Goal: Check status: Check status

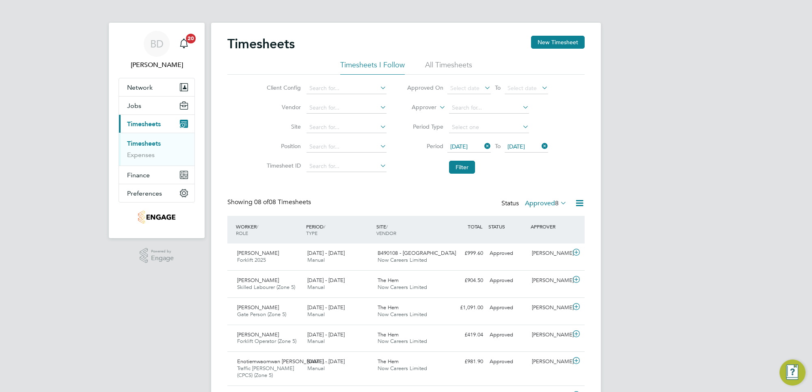
click at [558, 206] on icon at bounding box center [558, 202] width 0 height 11
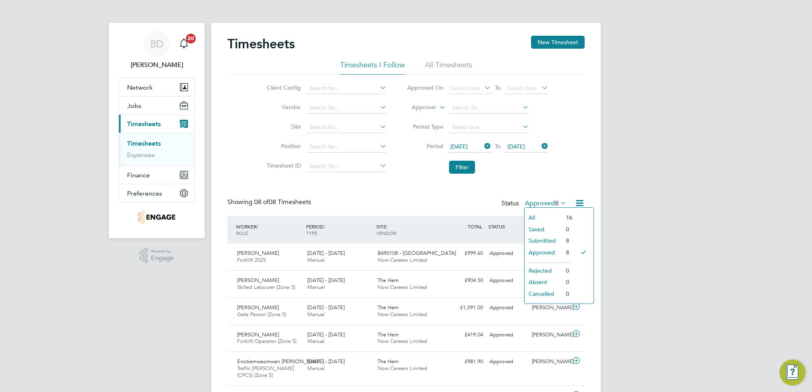
click at [547, 239] on li "Submitted" at bounding box center [542, 240] width 37 height 11
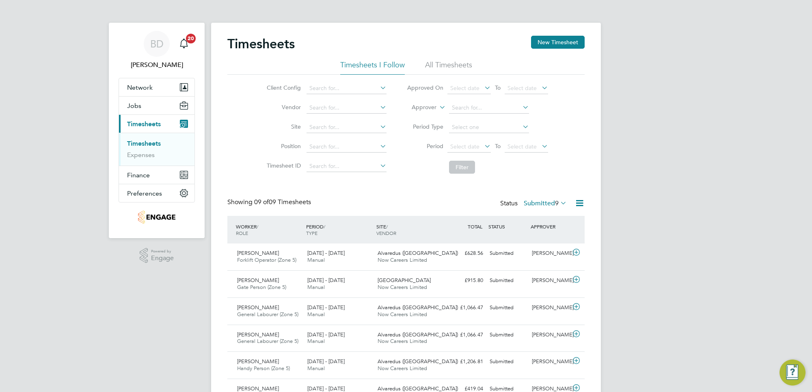
click at [483, 145] on icon at bounding box center [483, 145] width 0 height 11
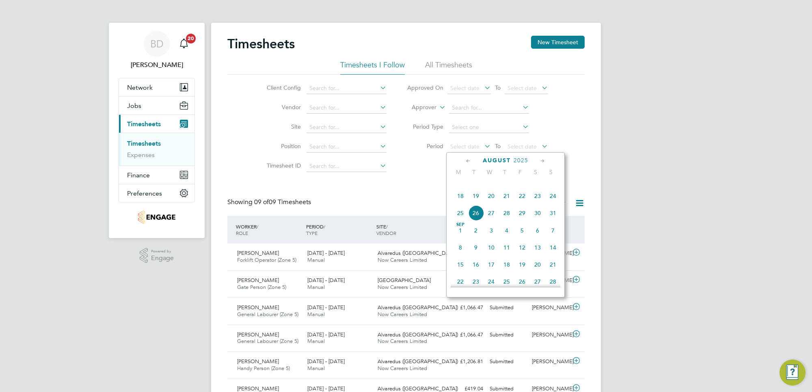
click at [461, 204] on span "18" at bounding box center [459, 195] width 15 height 15
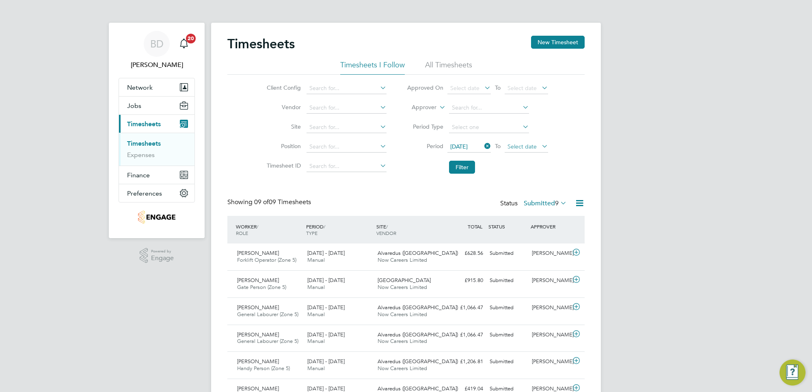
click at [526, 147] on span "Select date" at bounding box center [521, 146] width 29 height 7
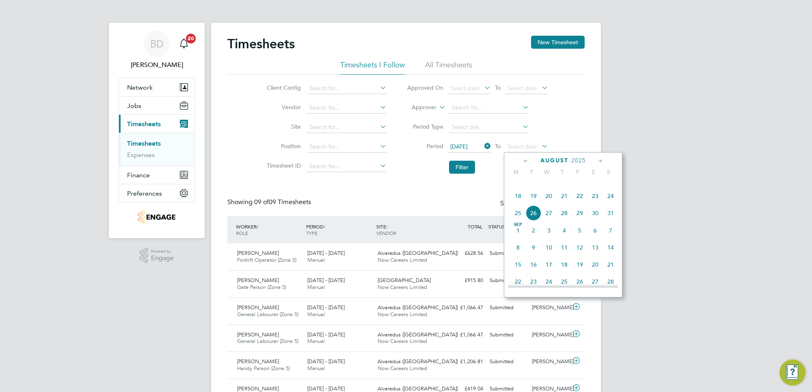
click at [577, 204] on span "22" at bounding box center [579, 195] width 15 height 15
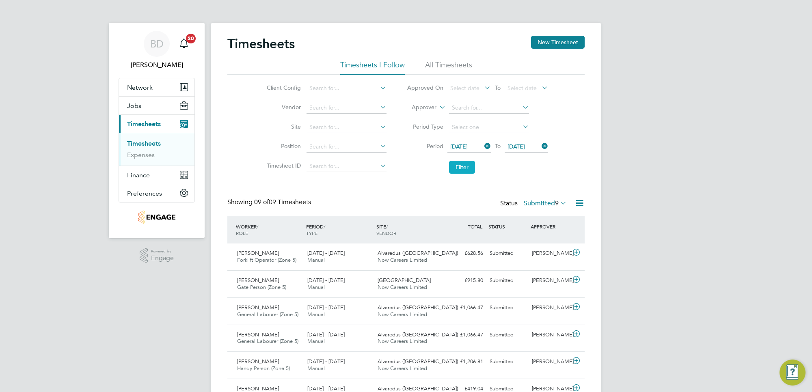
click at [457, 172] on button "Filter" at bounding box center [462, 167] width 26 height 13
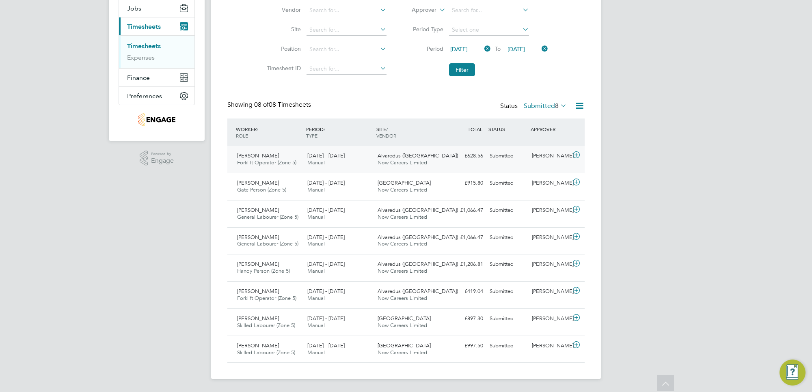
click at [576, 153] on icon at bounding box center [576, 155] width 10 height 6
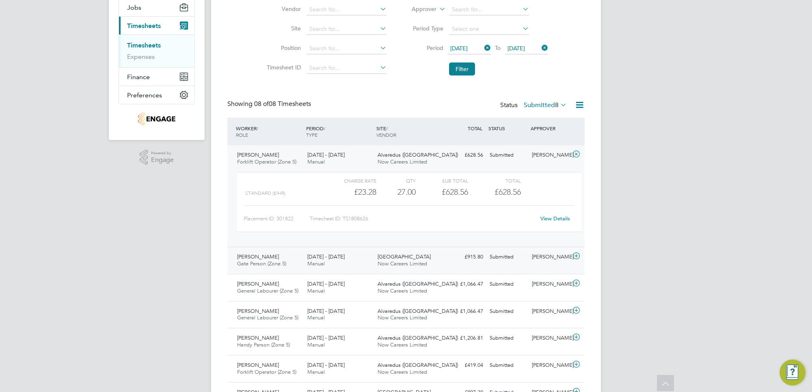
click at [574, 254] on icon at bounding box center [576, 256] width 10 height 6
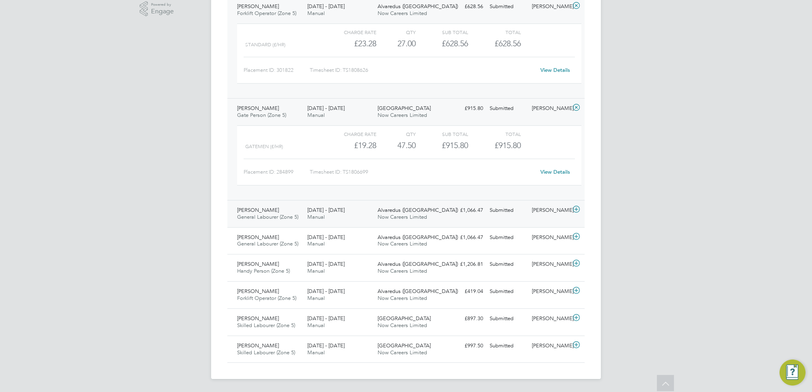
click at [574, 209] on icon at bounding box center [576, 209] width 10 height 6
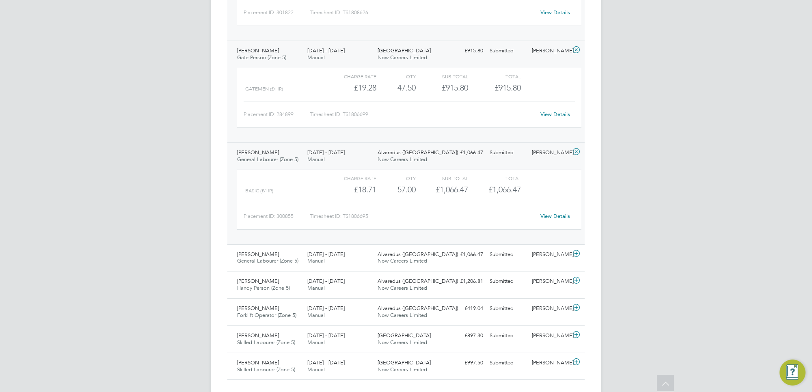
scroll to position [323, 0]
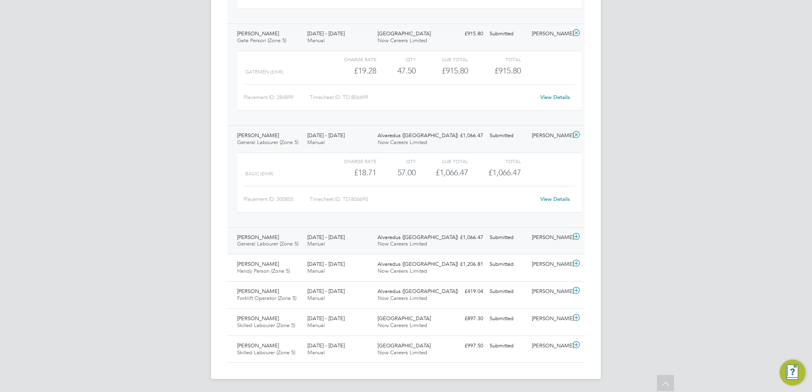
click at [576, 236] on icon at bounding box center [576, 236] width 10 height 6
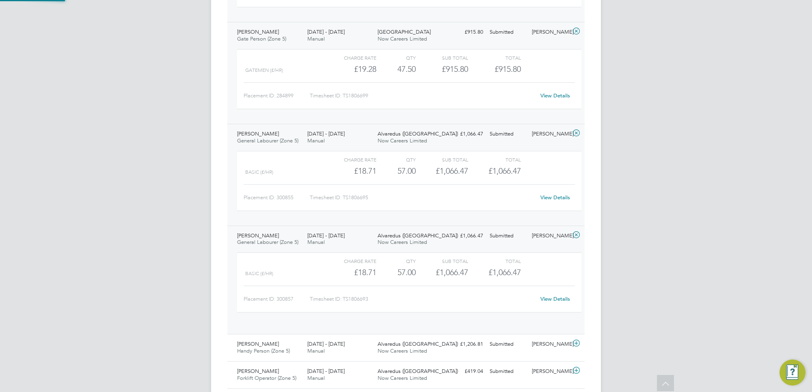
scroll to position [13, 79]
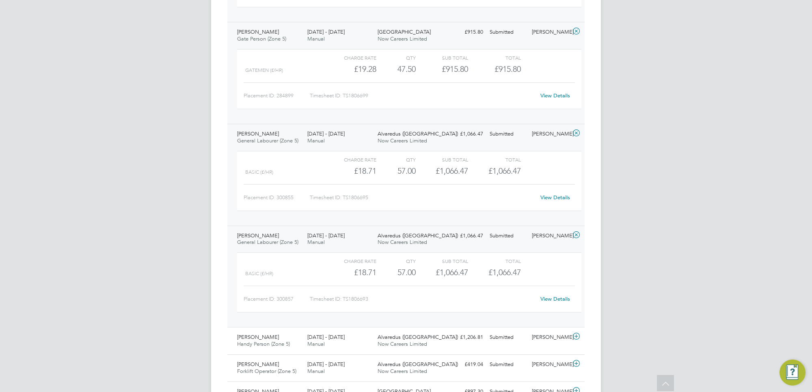
click at [577, 132] on icon at bounding box center [576, 133] width 10 height 6
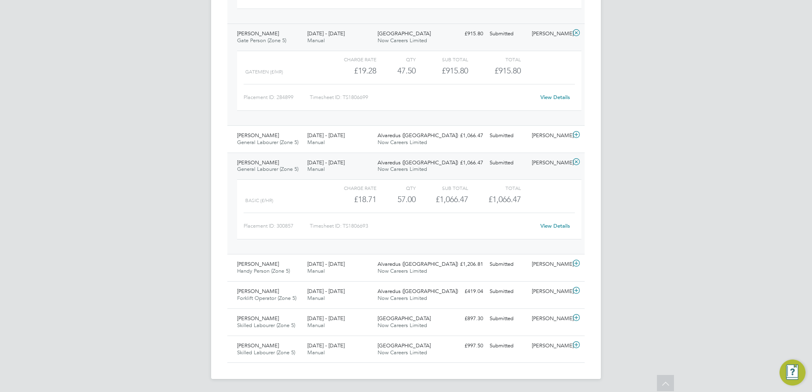
click at [576, 27] on div at bounding box center [577, 33] width 14 height 13
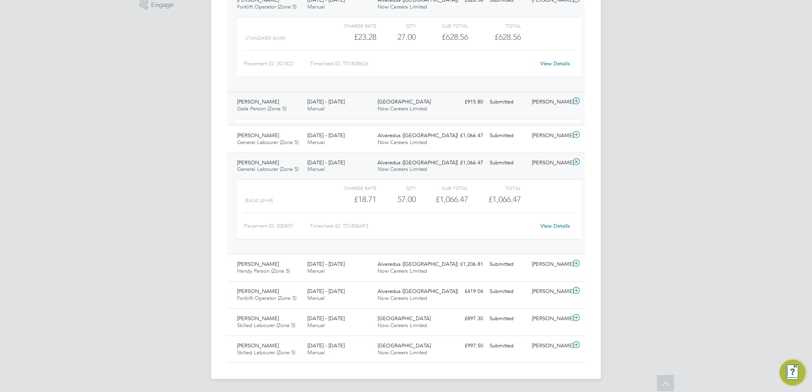
scroll to position [248, 0]
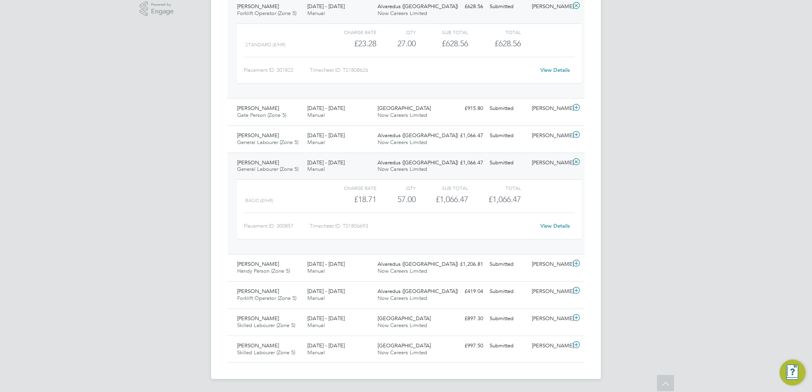
click at [575, 6] on icon at bounding box center [576, 5] width 10 height 6
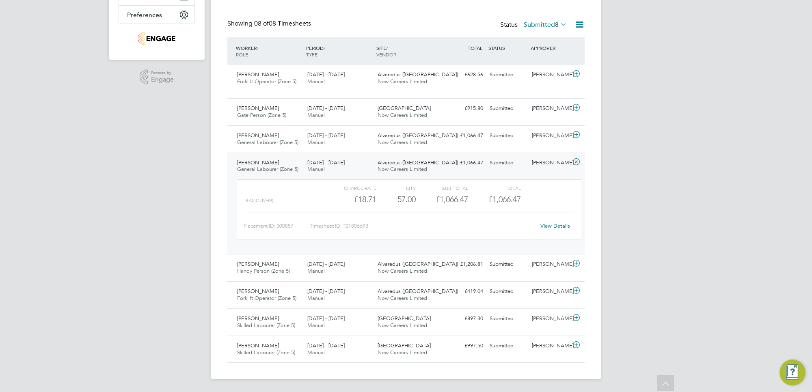
scroll to position [173, 0]
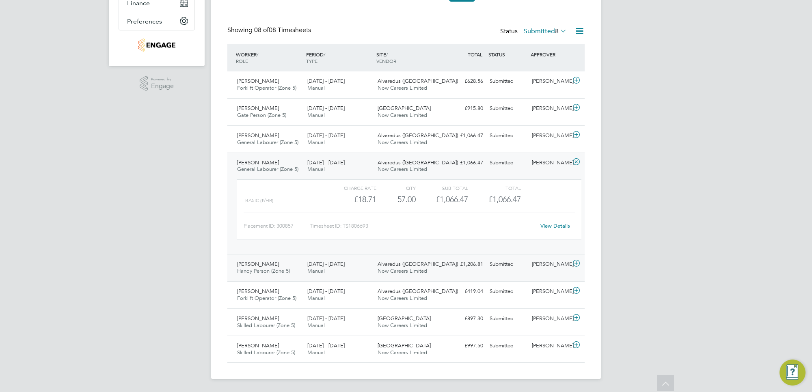
click at [577, 264] on icon at bounding box center [576, 263] width 10 height 6
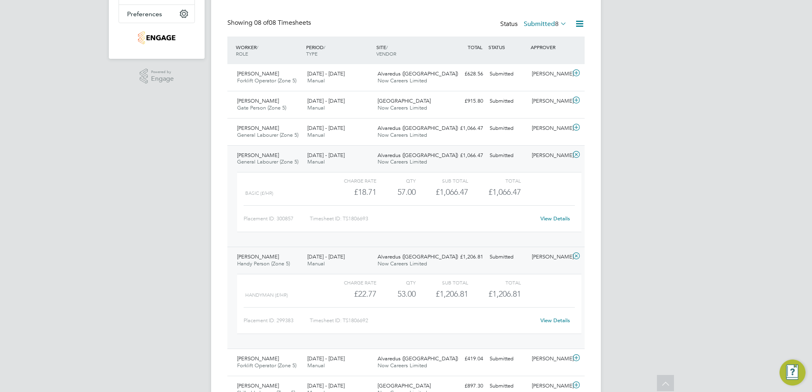
scroll to position [248, 0]
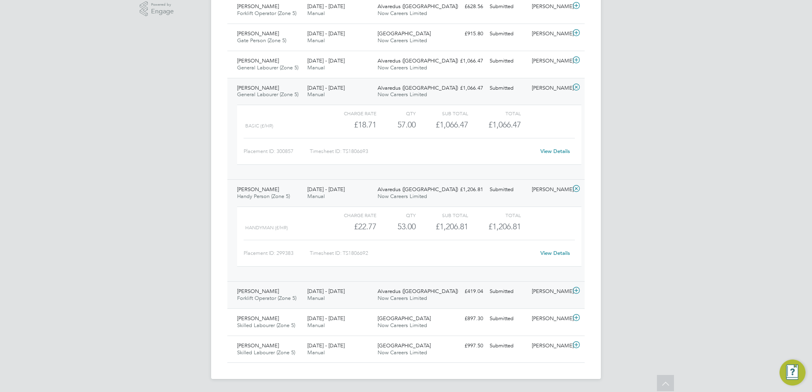
click at [577, 290] on icon at bounding box center [576, 290] width 10 height 6
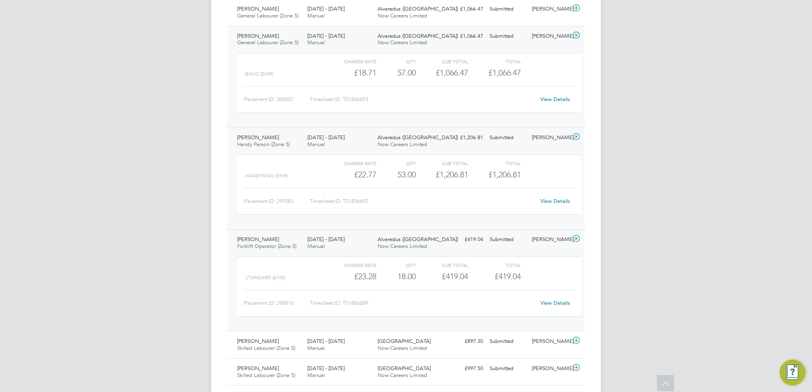
scroll to position [323, 0]
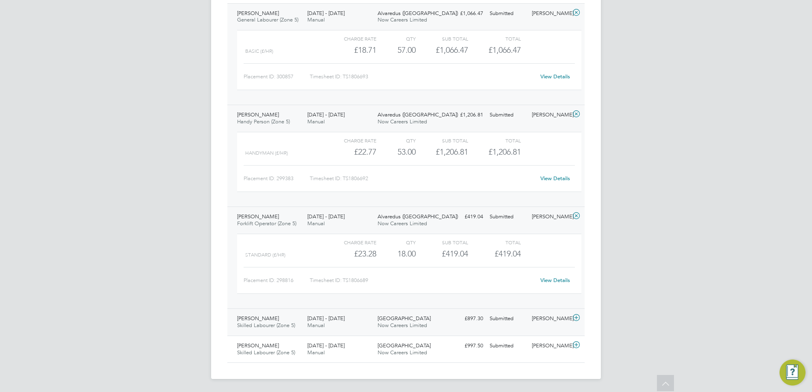
click at [579, 317] on icon at bounding box center [576, 318] width 10 height 6
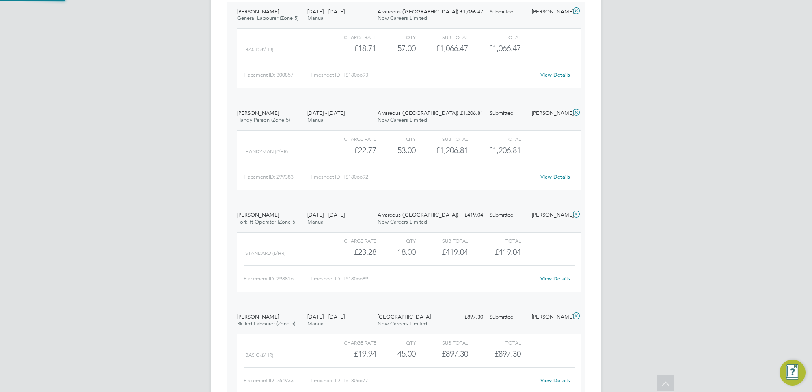
scroll to position [13, 79]
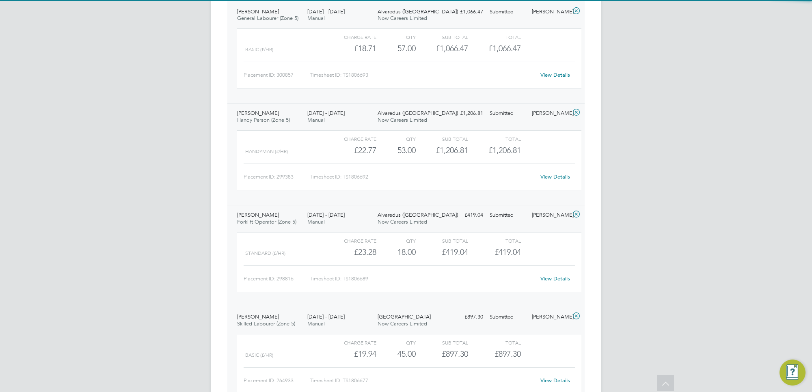
click at [575, 214] on icon at bounding box center [576, 214] width 10 height 6
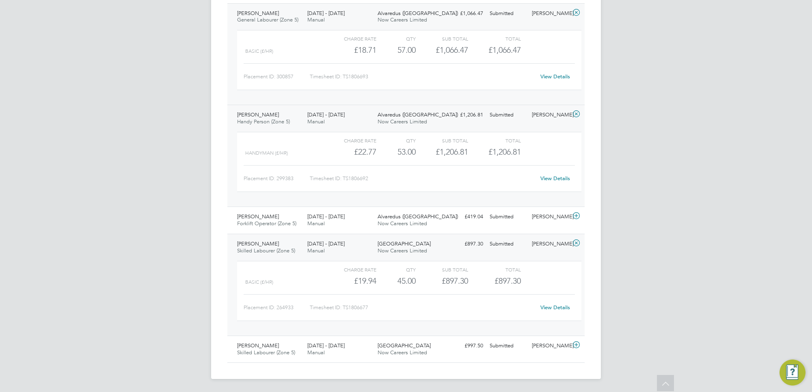
drag, startPoint x: 575, startPoint y: 111, endPoint x: 575, endPoint y: 80, distance: 30.8
click at [575, 111] on icon at bounding box center [576, 114] width 10 height 6
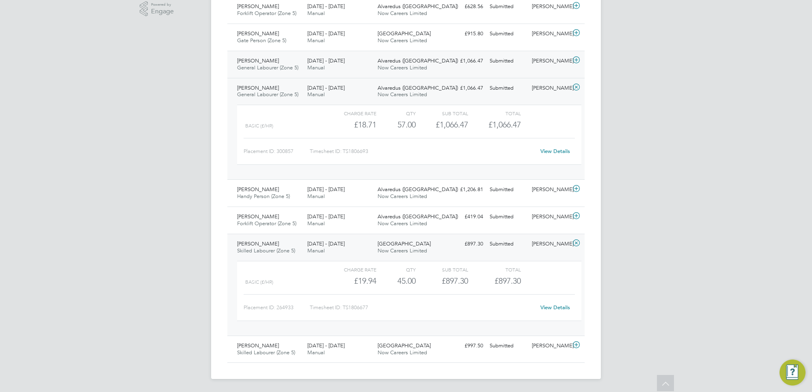
drag, startPoint x: 578, startPoint y: 86, endPoint x: 577, endPoint y: 90, distance: 4.1
click at [577, 86] on icon at bounding box center [576, 87] width 10 height 6
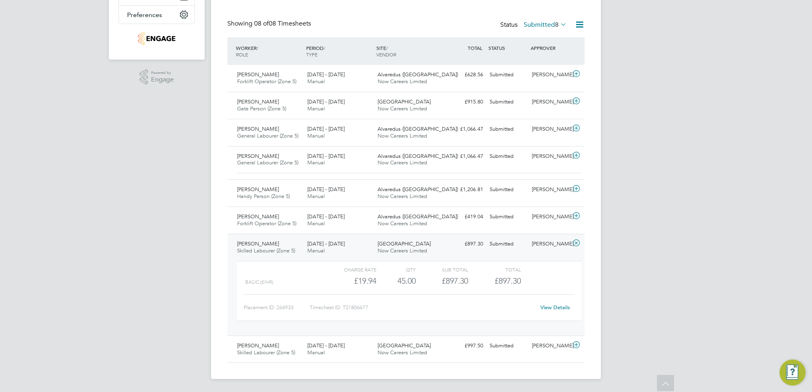
scroll to position [173, 0]
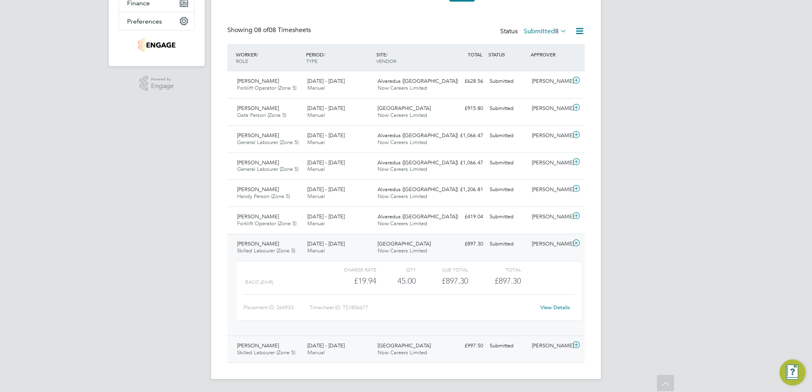
click at [575, 342] on icon at bounding box center [576, 345] width 10 height 6
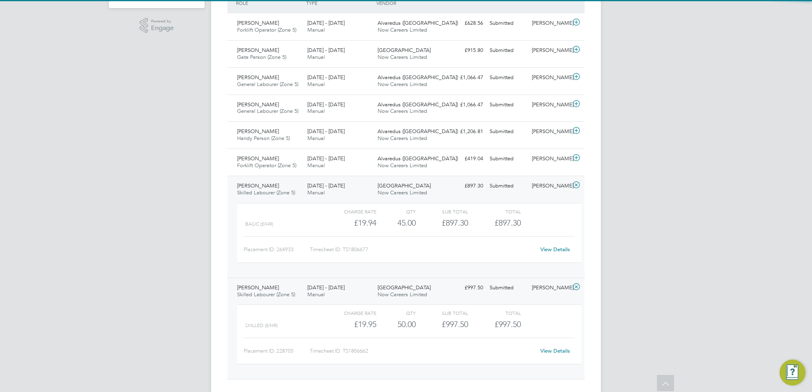
scroll to position [248, 0]
